Goal: Task Accomplishment & Management: Manage account settings

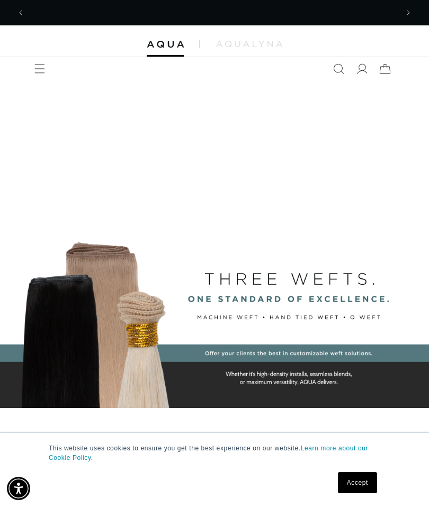
scroll to position [0, 746]
click at [357, 67] on icon at bounding box center [361, 69] width 11 height 11
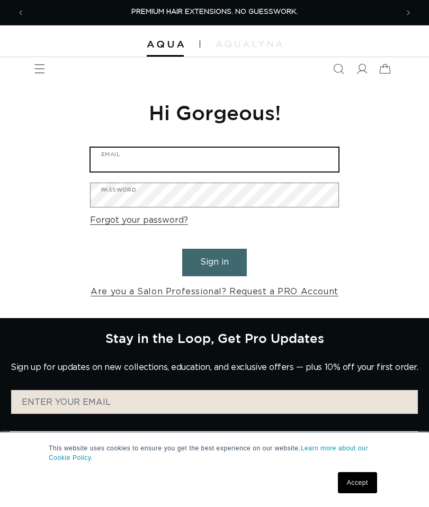
click at [267, 158] on input "Email" at bounding box center [215, 160] width 248 height 24
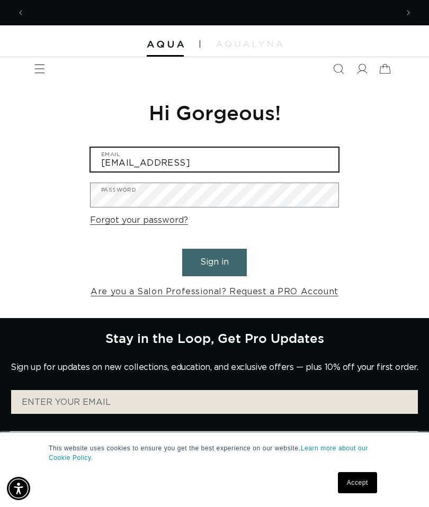
scroll to position [0, 746]
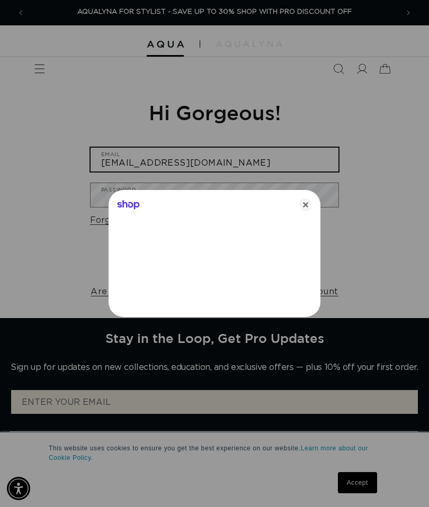
type input "[EMAIL_ADDRESS][DOMAIN_NAME]"
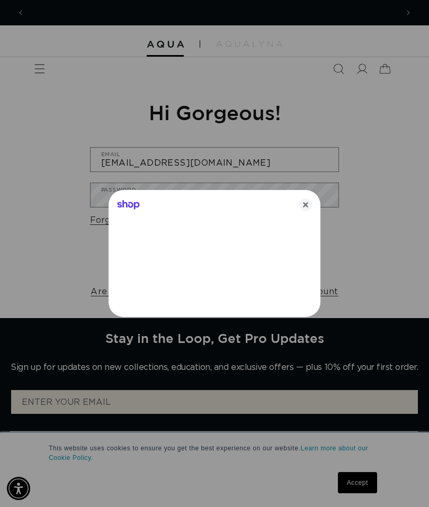
scroll to position [0, 0]
click at [307, 211] on icon "Close" at bounding box center [305, 205] width 13 height 13
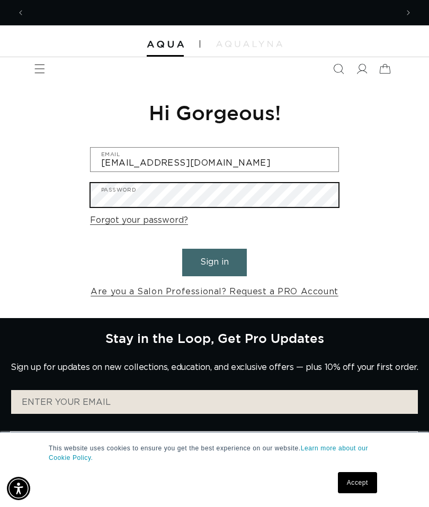
scroll to position [0, 746]
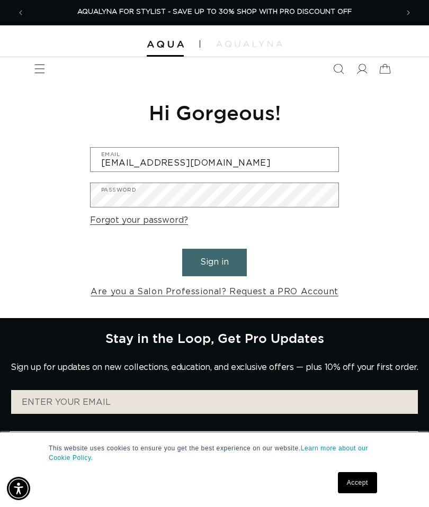
click at [230, 271] on button "Sign in" at bounding box center [214, 262] width 65 height 27
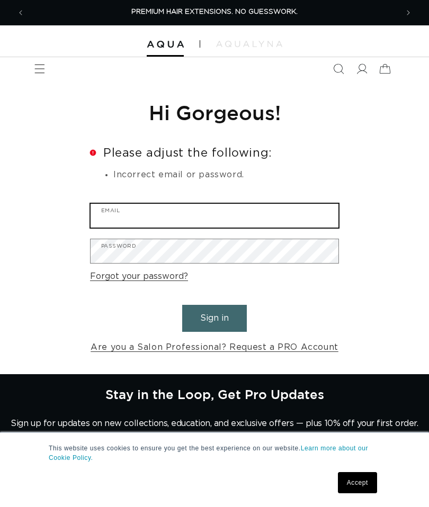
click at [296, 227] on input "Email" at bounding box center [215, 216] width 248 height 24
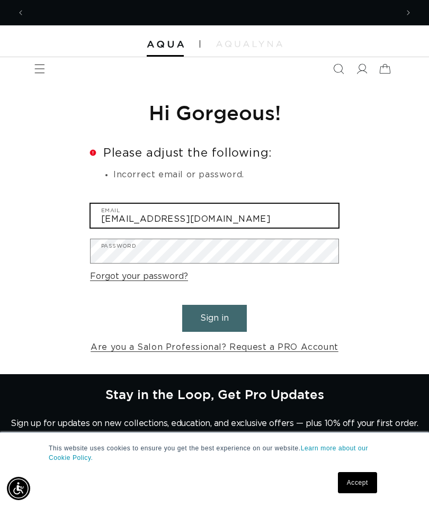
scroll to position [0, 373]
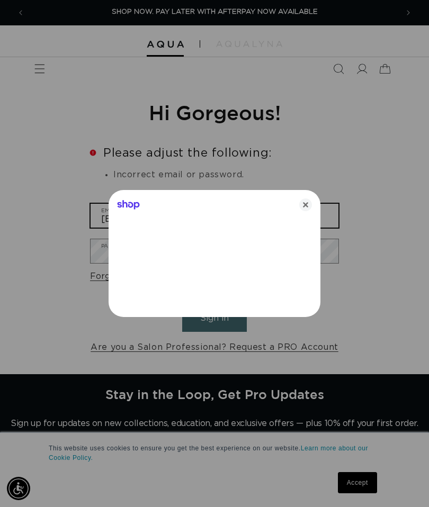
type input "[EMAIL_ADDRESS][DOMAIN_NAME]"
click at [308, 209] on icon "Close" at bounding box center [305, 205] width 13 height 13
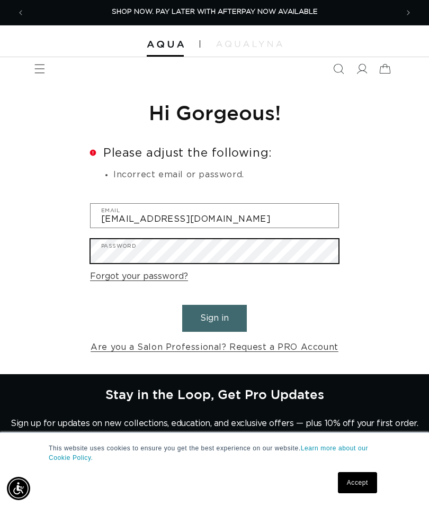
click at [214, 317] on button "Sign in" at bounding box center [214, 318] width 65 height 27
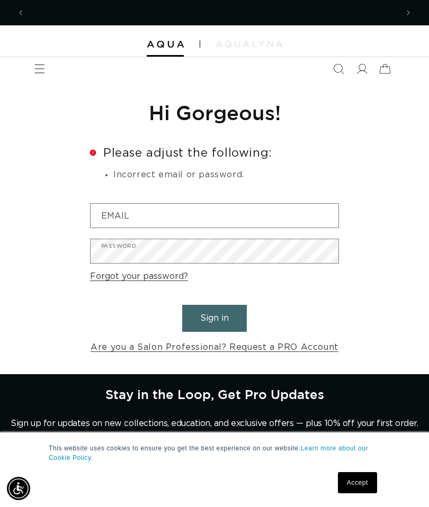
scroll to position [0, 746]
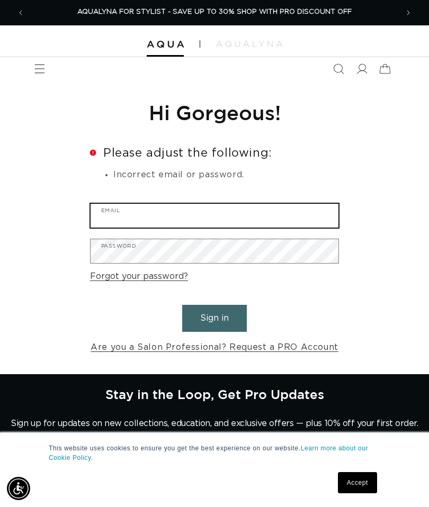
click at [283, 217] on input "Email" at bounding box center [215, 216] width 248 height 24
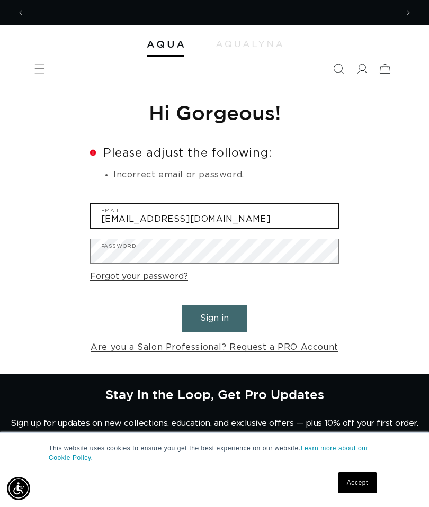
scroll to position [0, 0]
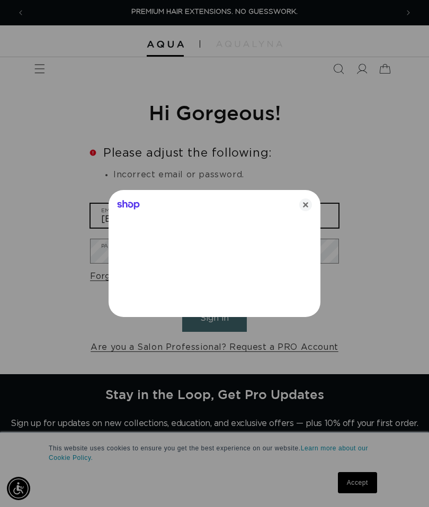
type input "roduggins@gmail.com"
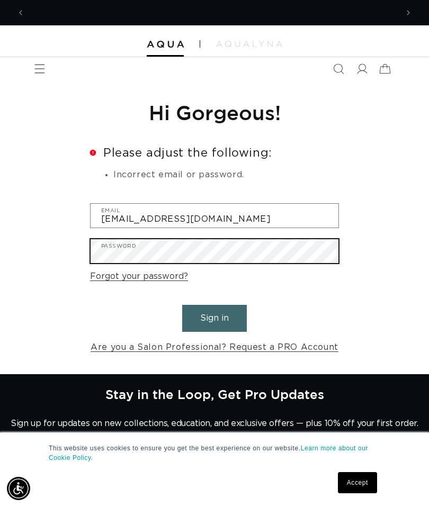
scroll to position [0, 746]
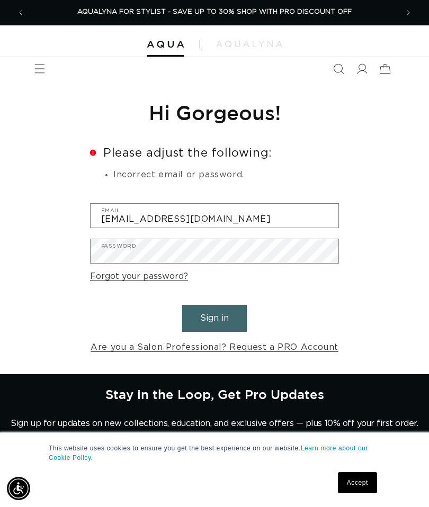
click at [223, 317] on button "Sign in" at bounding box center [214, 318] width 65 height 27
